Goal: Task Accomplishment & Management: Manage account settings

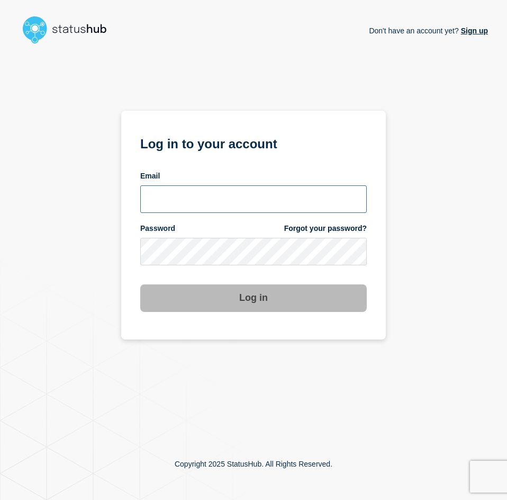
click at [176, 208] on input "email input" at bounding box center [253, 199] width 227 height 28
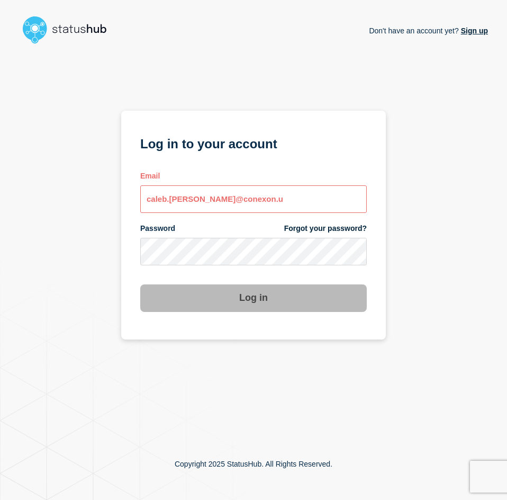
drag, startPoint x: 365, startPoint y: 198, endPoint x: 349, endPoint y: 200, distance: 16.0
click at [353, 199] on body "Don't have an account yet? Sign up Don't have an account yet? Sign up Log in to…" at bounding box center [253, 250] width 507 height 500
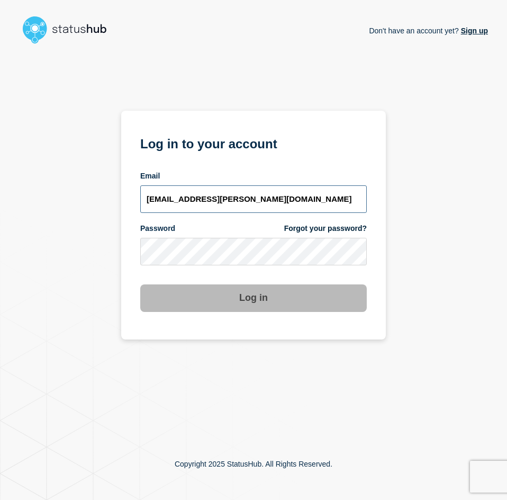
type input "[EMAIL_ADDRESS][PERSON_NAME][DOMAIN_NAME]"
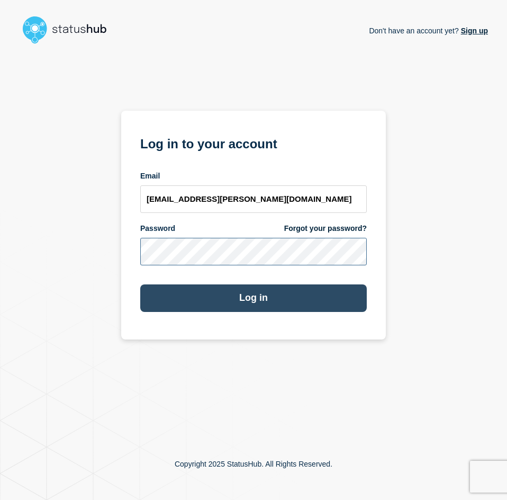
click at [140, 284] on button "Log in" at bounding box center [253, 298] width 227 height 28
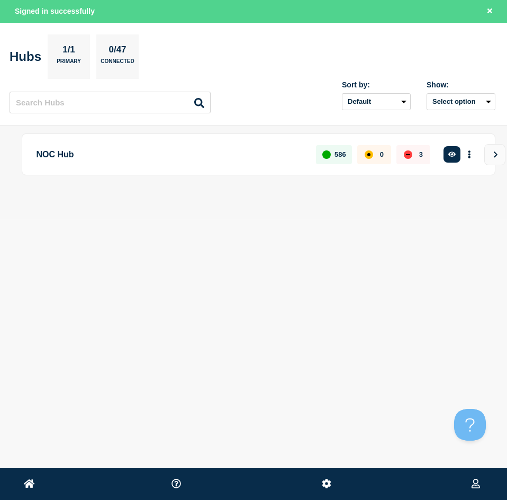
drag, startPoint x: 278, startPoint y: 141, endPoint x: 156, endPoint y: 258, distance: 169.6
click at [118, 286] on body "Home Home Conexon, LLC Caleb Stahr Signed in successfully Hubs 1/1 Primary 0/47…" at bounding box center [253, 250] width 507 height 500
click at [449, 156] on icon "button" at bounding box center [452, 154] width 8 height 7
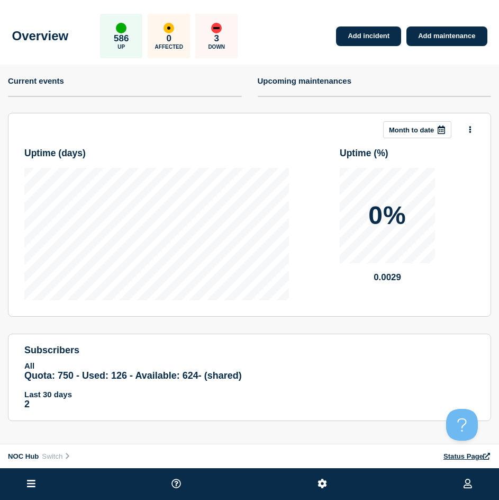
scroll to position [2, 0]
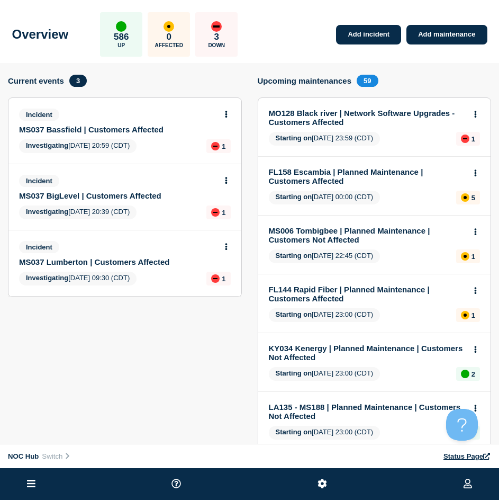
click at [61, 194] on link "MS037 BigLevel | Customers Affected" at bounding box center [117, 195] width 197 height 9
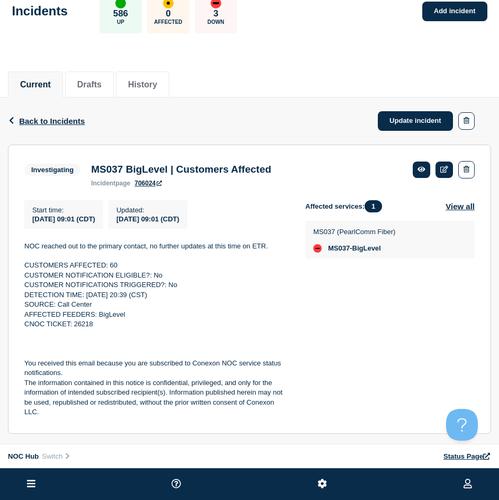
scroll to position [53, 0]
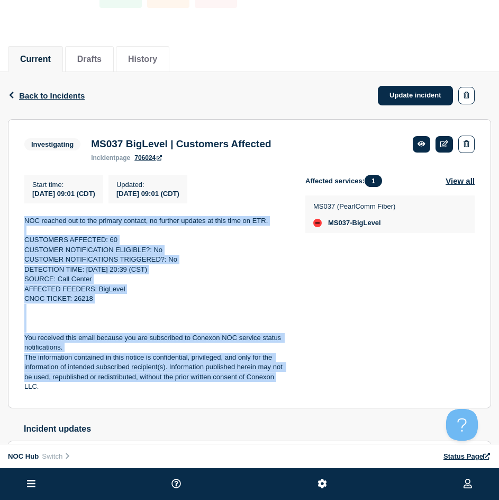
drag, startPoint x: 16, startPoint y: 227, endPoint x: 285, endPoint y: 385, distance: 312.0
click at [285, 385] on section "Investigating MS037 BigLevel | Customers Affected incident page 706024 Start ti…" at bounding box center [249, 263] width 483 height 289
copy div "NOC reached out to the primary contact, no further updates at this time on ETR.…"
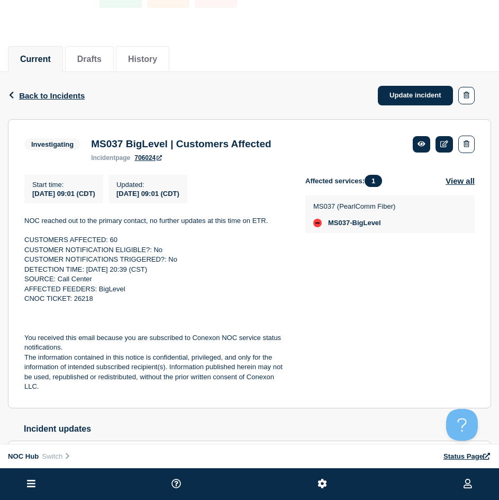
click at [124, 392] on p "The information contained in this notice is confidential, privileged, and only …" at bounding box center [156, 372] width 264 height 39
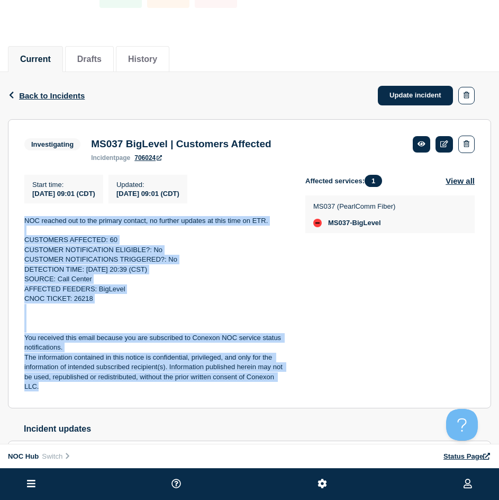
drag, startPoint x: 48, startPoint y: 384, endPoint x: 2, endPoint y: 216, distance: 173.3
click at [1, 218] on div "Back Back to Incidents Update incident Investigating MS037 BigLevel | Customers…" at bounding box center [249, 304] width 499 height 465
copy div "NOC reached out to the primary contact, no further updates at this time on ETR.…"
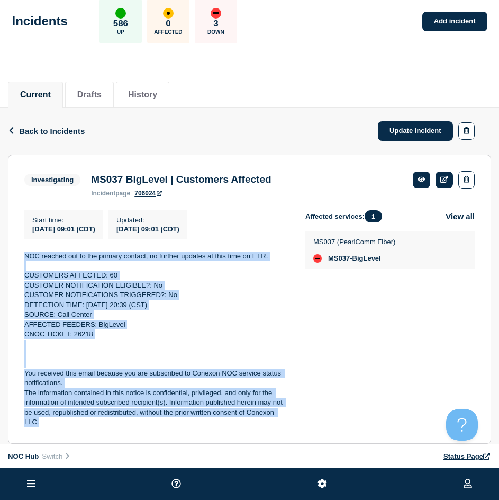
scroll to position [0, 0]
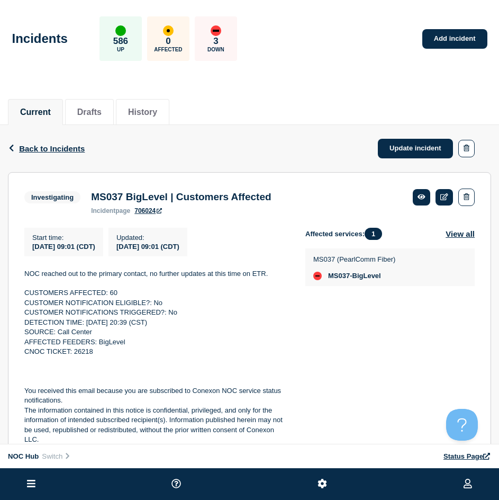
click at [438, 131] on div "Back Back to Incidents Update incident" at bounding box center [249, 148] width 483 height 47
click at [416, 143] on link "Update incident" at bounding box center [415, 149] width 75 height 20
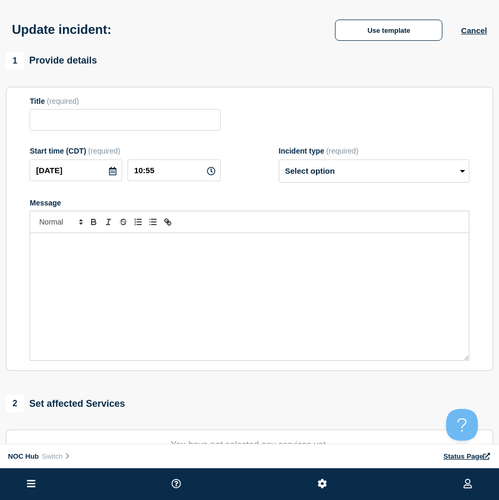
type input "MS037 BigLevel | Customers Affected"
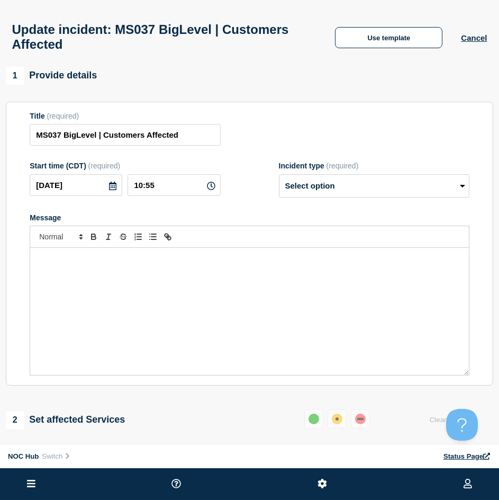
drag, startPoint x: 143, startPoint y: 295, endPoint x: 228, endPoint y: 230, distance: 107.1
click at [145, 296] on div "Message" at bounding box center [249, 311] width 439 height 127
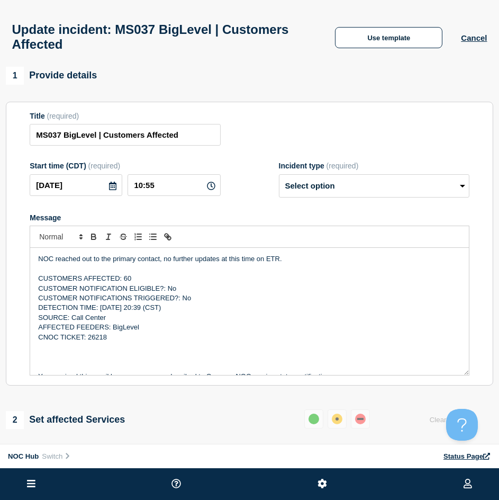
scroll to position [24, 0]
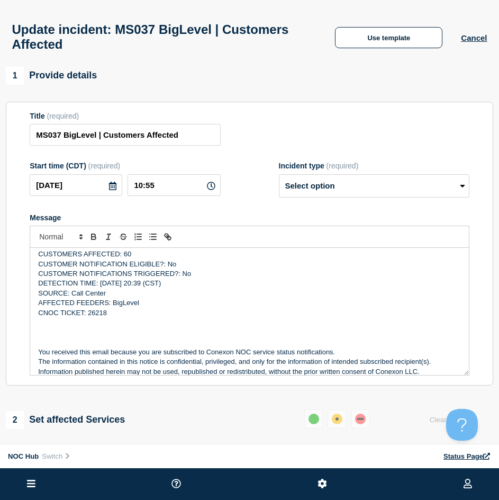
drag, startPoint x: 346, startPoint y: 204, endPoint x: 351, endPoint y: 194, distance: 11.4
click at [347, 199] on form "Title (required) MS037 BigLevel | Customers Affected Start time (CDT) (required…" at bounding box center [250, 244] width 440 height 264
click at [351, 194] on select "Select option Investigating Identified Monitoring Resolved" at bounding box center [374, 185] width 191 height 23
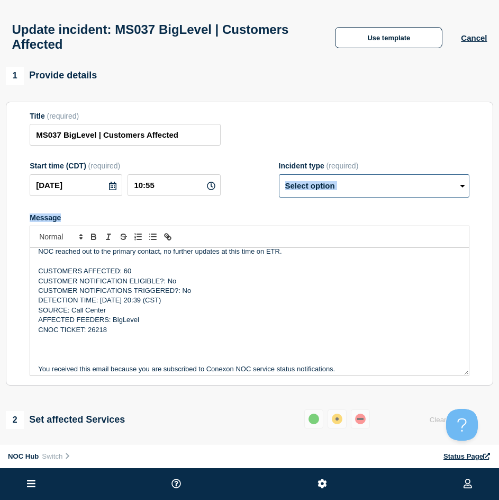
scroll to position [0, 0]
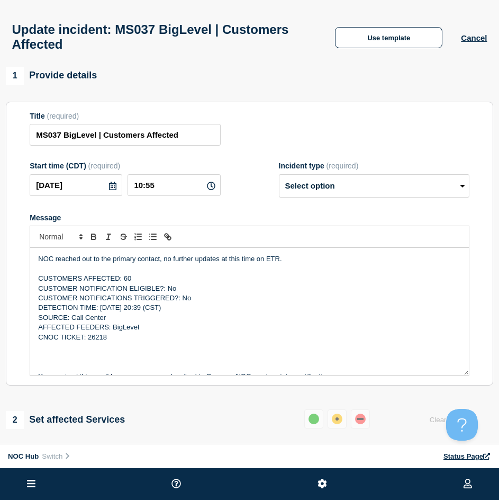
drag, startPoint x: 396, startPoint y: 174, endPoint x: 386, endPoint y: 186, distance: 15.8
click at [395, 170] on div "Incident type (required)" at bounding box center [374, 165] width 191 height 8
click at [383, 190] on select "Select option Investigating Identified Monitoring Resolved" at bounding box center [374, 185] width 191 height 23
select select "identified"
click at [279, 179] on select "Select option Investigating Identified Monitoring Resolved" at bounding box center [374, 185] width 191 height 23
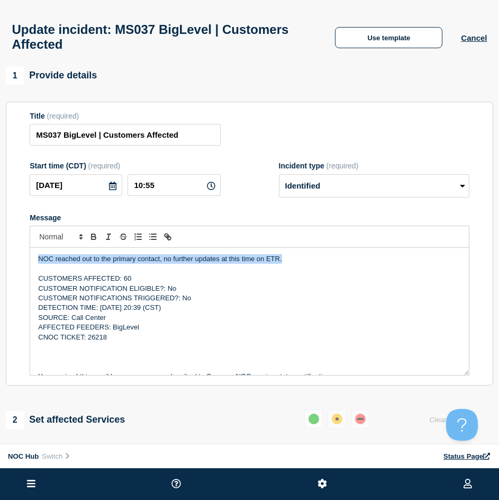
drag, startPoint x: 290, startPoint y: 261, endPoint x: 48, endPoint y: 265, distance: 241.9
click at [0, 232] on html "Home Hub Operations Overview Incident Maintenance Platform Alert Subscribers Te…" at bounding box center [249, 250] width 499 height 500
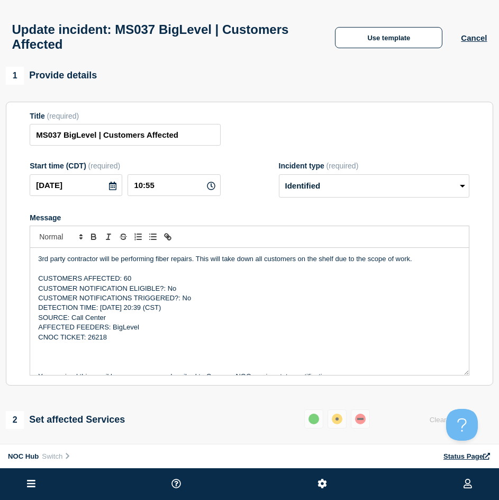
click at [146, 283] on p "CUSTOMERS AFFECTED: 60" at bounding box center [249, 279] width 423 height 10
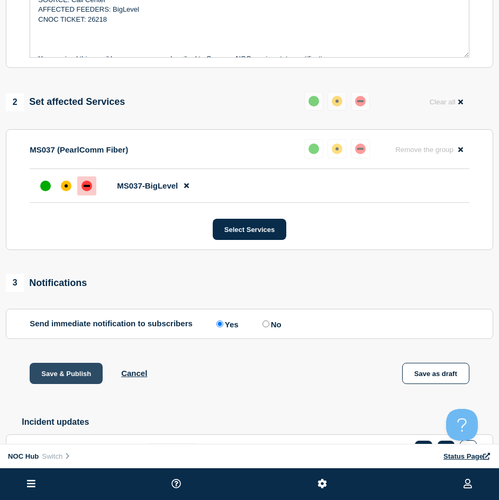
click at [62, 384] on button "Save & Publish" at bounding box center [66, 373] width 73 height 21
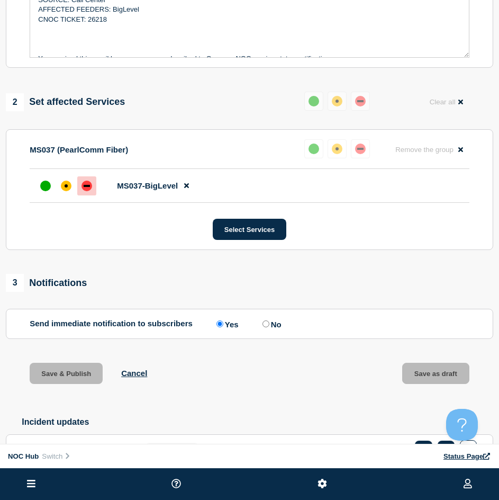
scroll to position [340, 0]
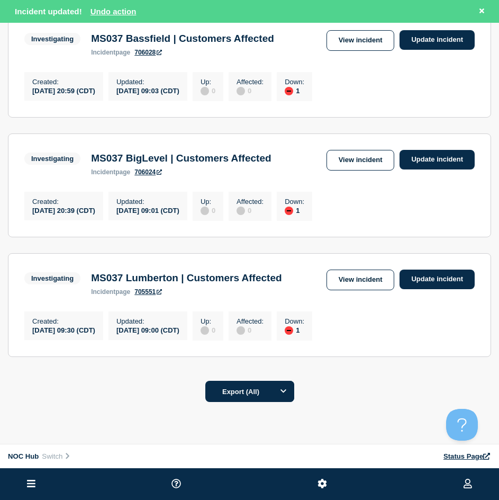
scroll to position [88, 0]
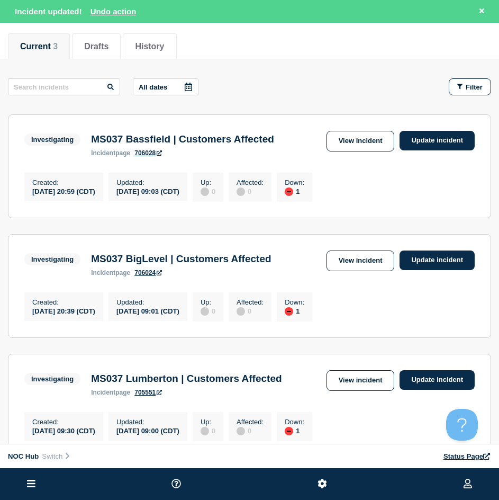
drag, startPoint x: 110, startPoint y: 303, endPoint x: 42, endPoint y: 241, distance: 91.8
click at [42, 241] on section "Investigating MS037 BigLevel | Customers Affected incident page 706024 View inc…" at bounding box center [249, 286] width 483 height 104
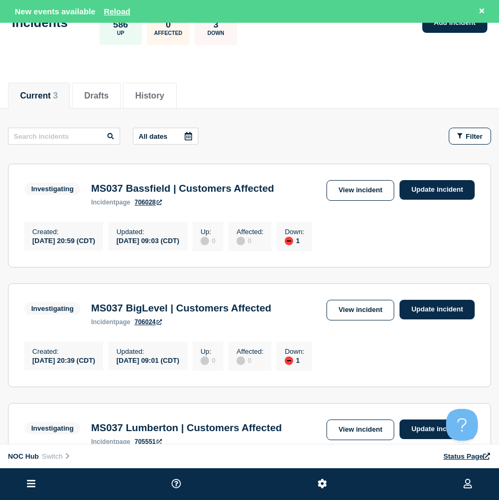
scroll to position [0, 0]
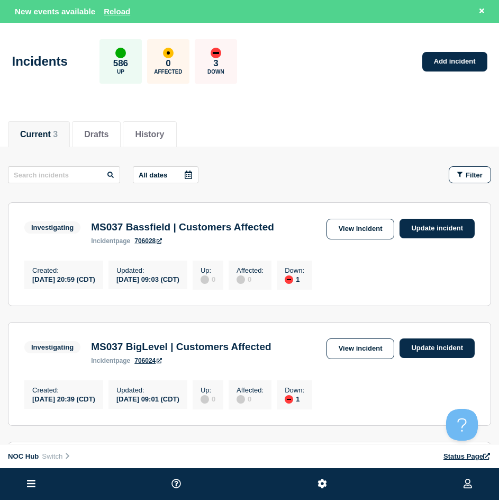
click at [107, 4] on div "New events available Reload" at bounding box center [249, 11] width 499 height 23
click at [107, 17] on div "New events available Reload" at bounding box center [252, 11] width 474 height 12
drag, startPoint x: 107, startPoint y: 17, endPoint x: 118, endPoint y: 6, distance: 15.0
click at [118, 7] on button "Reload" at bounding box center [117, 11] width 26 height 9
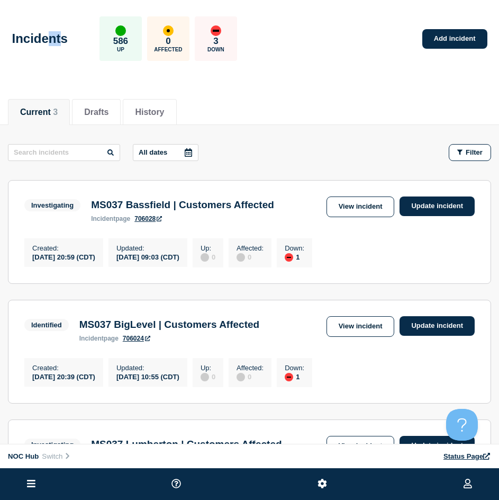
drag, startPoint x: 101, startPoint y: 10, endPoint x: 59, endPoint y: 20, distance: 43.5
click at [59, 20] on div "Incidents 586 Up 0 Affected 3 Down Add incident" at bounding box center [249, 35] width 499 height 65
